Goal: Information Seeking & Learning: Learn about a topic

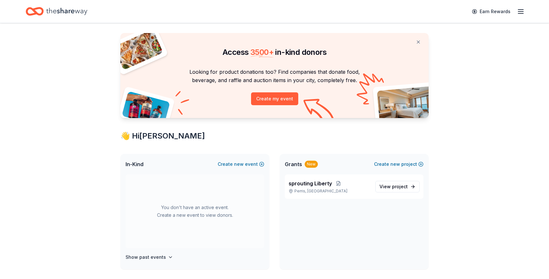
scroll to position [10, 0]
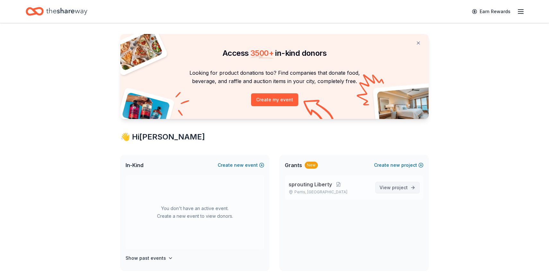
click at [405, 189] on span "project" at bounding box center [400, 187] width 16 height 5
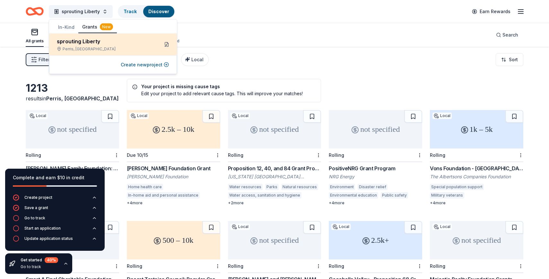
click at [165, 46] on button at bounding box center [166, 44] width 10 height 10
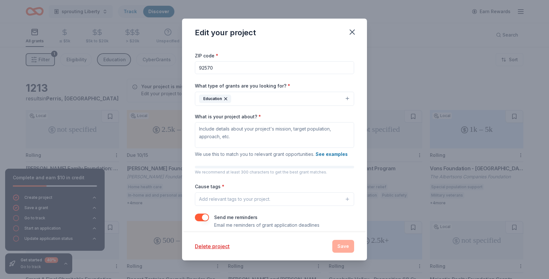
scroll to position [30, 0]
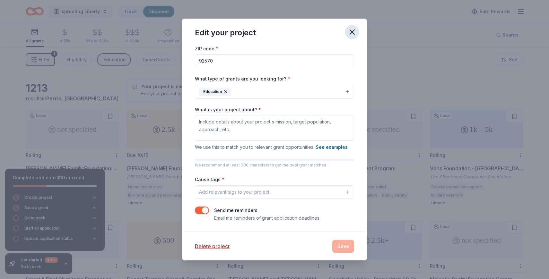
click at [353, 31] on icon "button" at bounding box center [352, 32] width 4 height 4
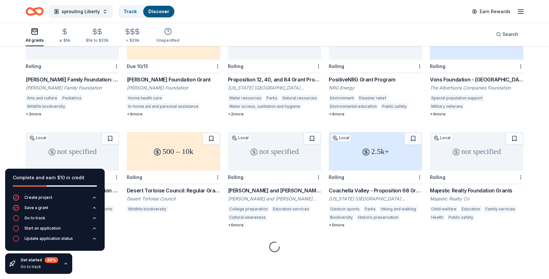
scroll to position [52, 0]
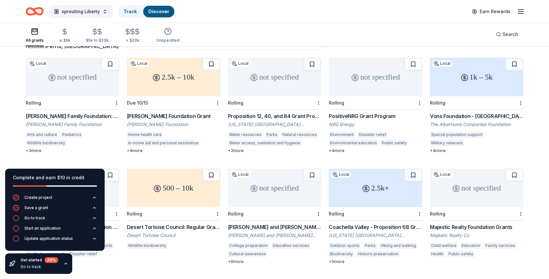
click at [174, 80] on div "2.5k – 10k" at bounding box center [173, 77] width 93 height 38
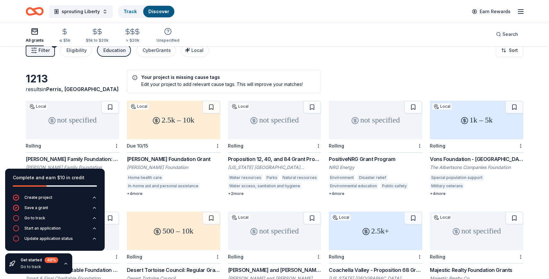
scroll to position [0, 0]
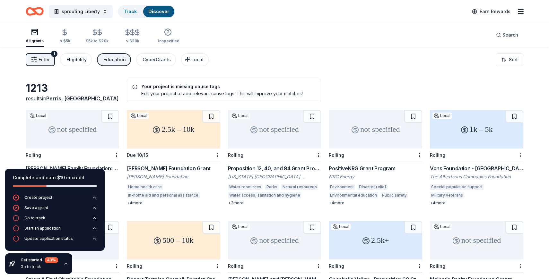
click at [74, 60] on div "Eligibility" at bounding box center [76, 60] width 20 height 8
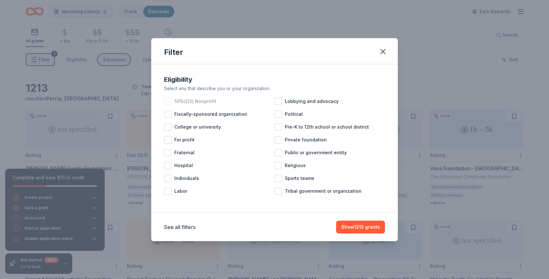
click at [169, 99] on div at bounding box center [168, 102] width 8 height 8
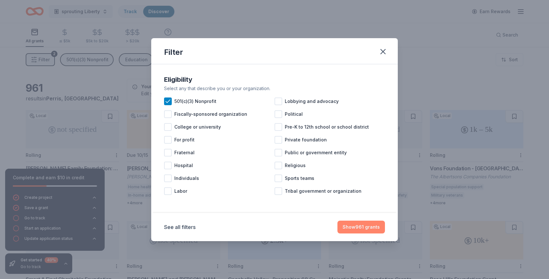
click at [357, 230] on button "Show 961 grants" at bounding box center [360, 227] width 47 height 13
